Goal: Task Accomplishment & Management: Manage account settings

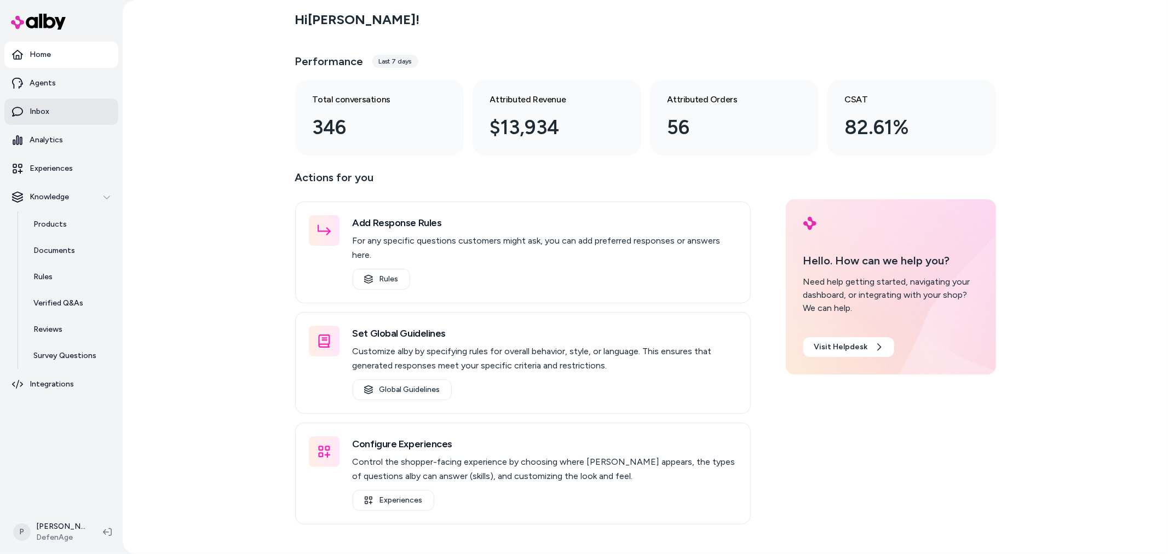
click at [55, 112] on link "Inbox" at bounding box center [61, 112] width 114 height 26
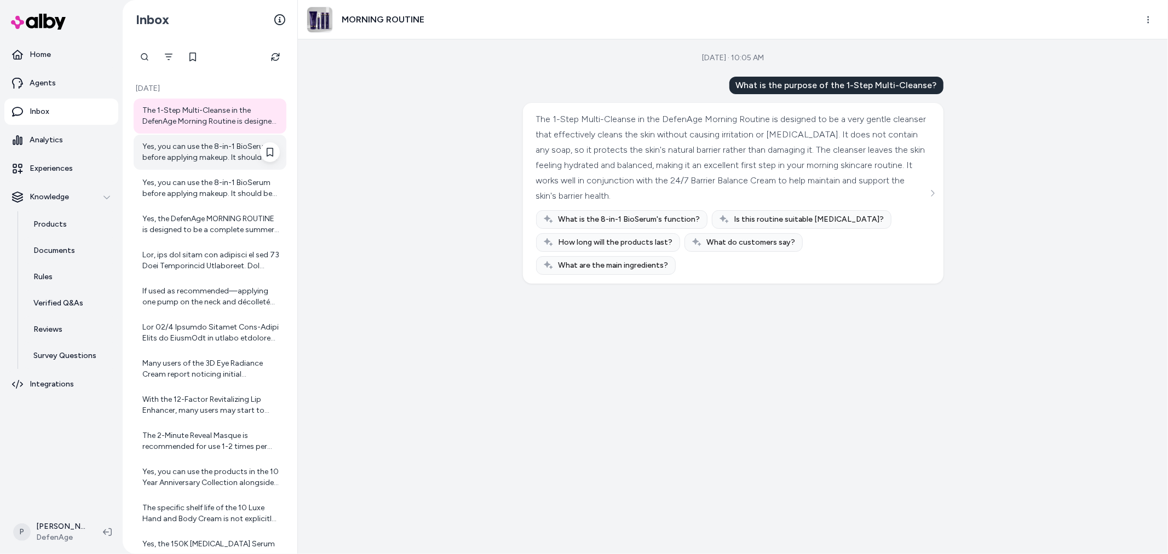
click at [178, 146] on div "Yes, you can use the 8-in-1 BioSerum before applying makeup. It should be the l…" at bounding box center [210, 152] width 137 height 22
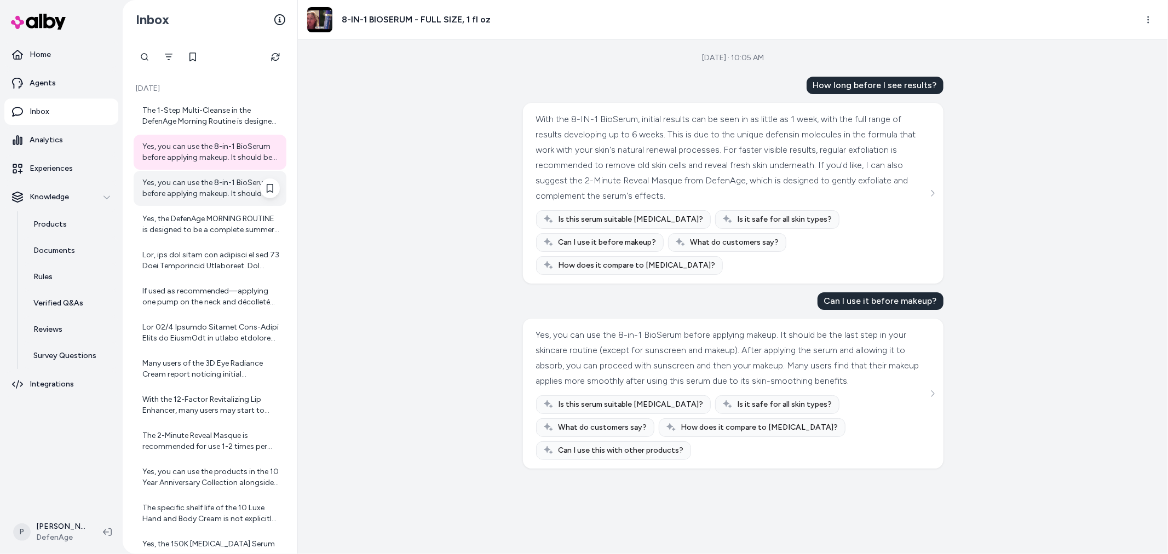
click at [198, 193] on div "Yes, you can use the 8-in-1 BioSerum before applying makeup. It should be the l…" at bounding box center [210, 188] width 137 height 22
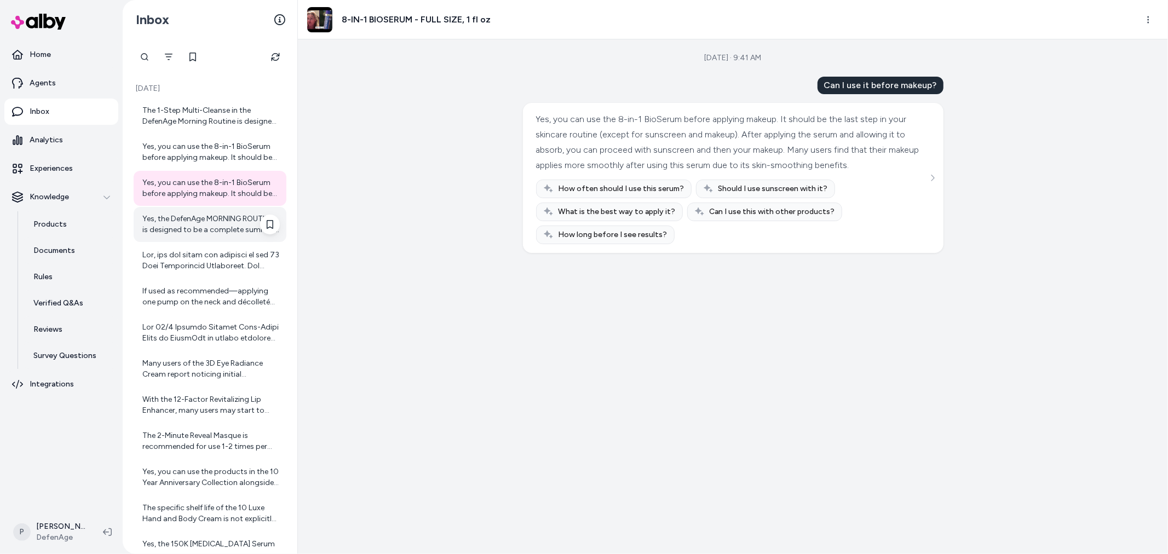
click at [192, 226] on div "Yes, the DefenAge MORNING ROUTINE is designed to be a complete summer-safe skin…" at bounding box center [210, 225] width 137 height 22
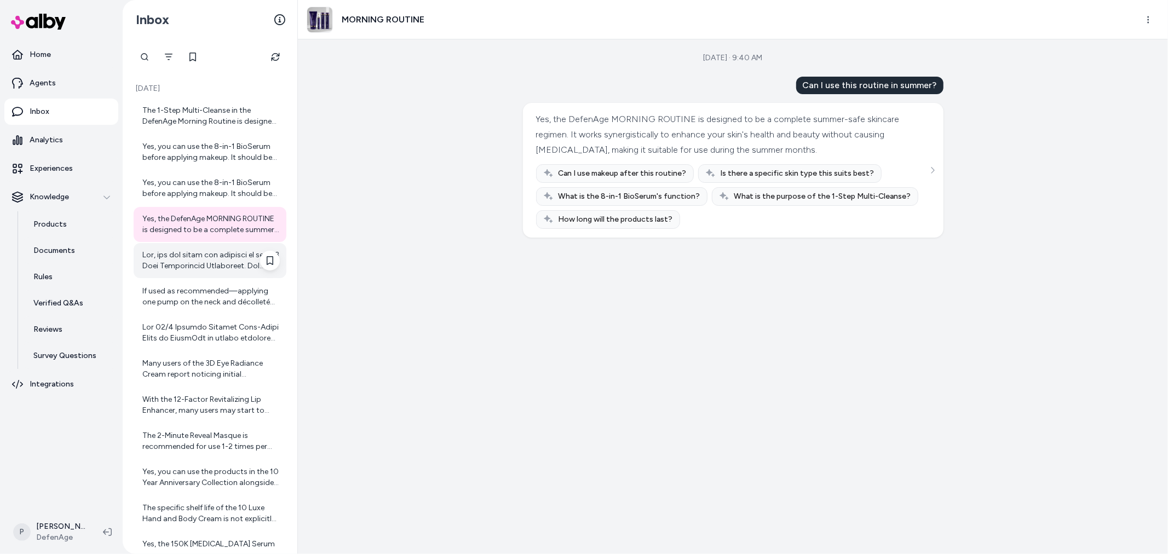
click at [178, 260] on div at bounding box center [210, 261] width 137 height 22
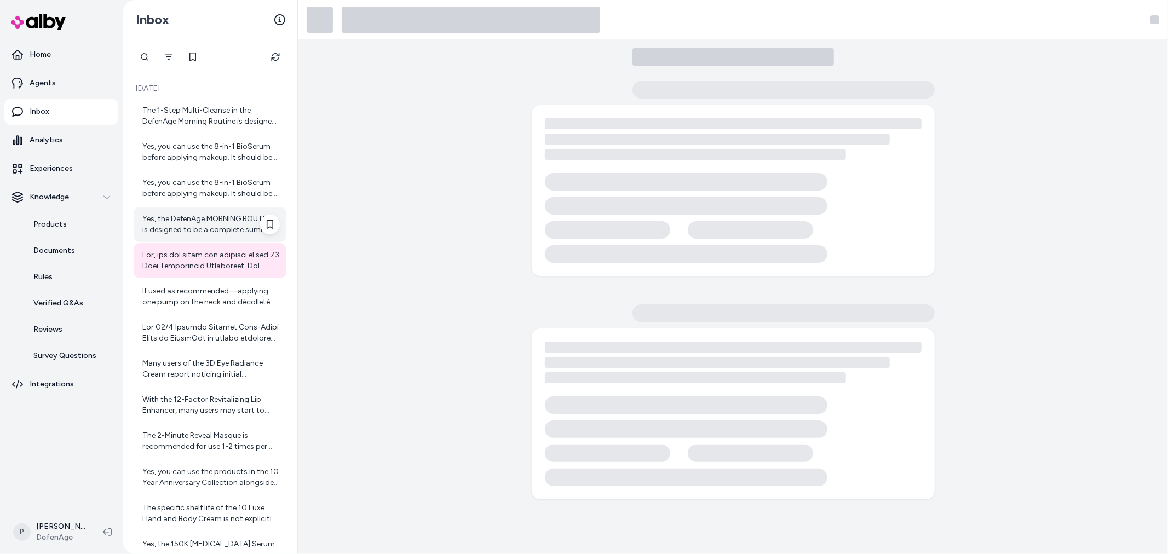
click at [186, 230] on div "Yes, the DefenAge MORNING ROUTINE is designed to be a complete summer-safe skin…" at bounding box center [210, 225] width 137 height 22
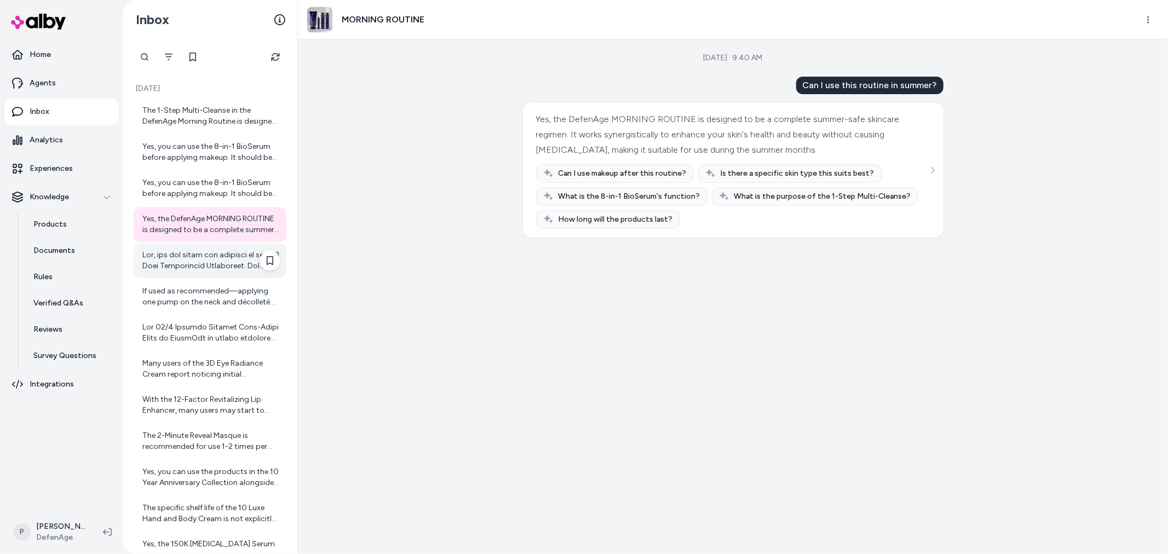
click at [199, 260] on div at bounding box center [210, 261] width 137 height 22
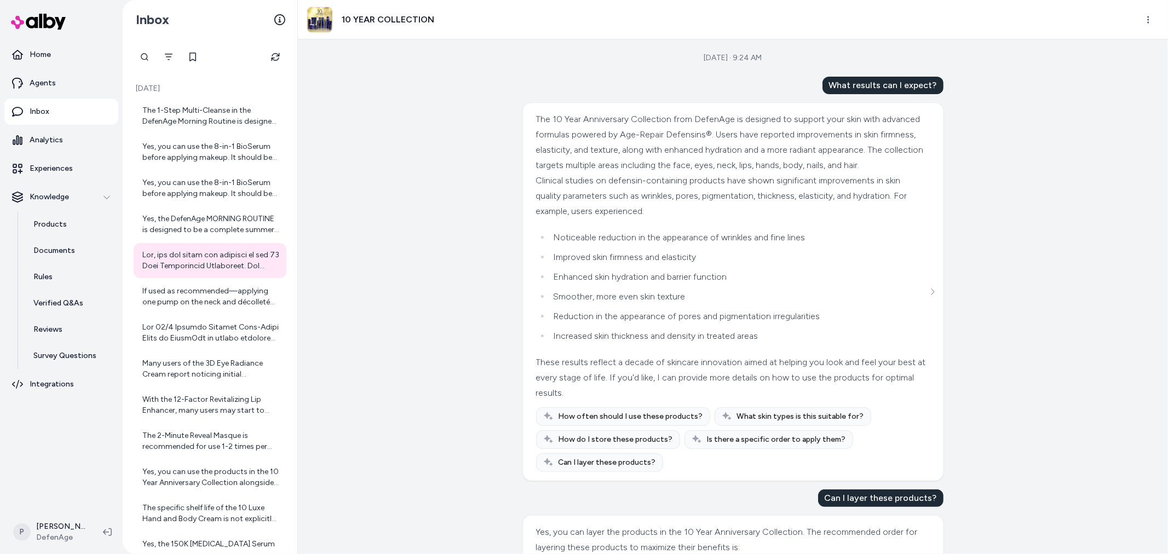
click at [459, 201] on div "[DATE] · 9:24 AM What results can I expect? The 10 Year Anniversary Collection …" at bounding box center [733, 296] width 870 height 515
